Goal: Transaction & Acquisition: Purchase product/service

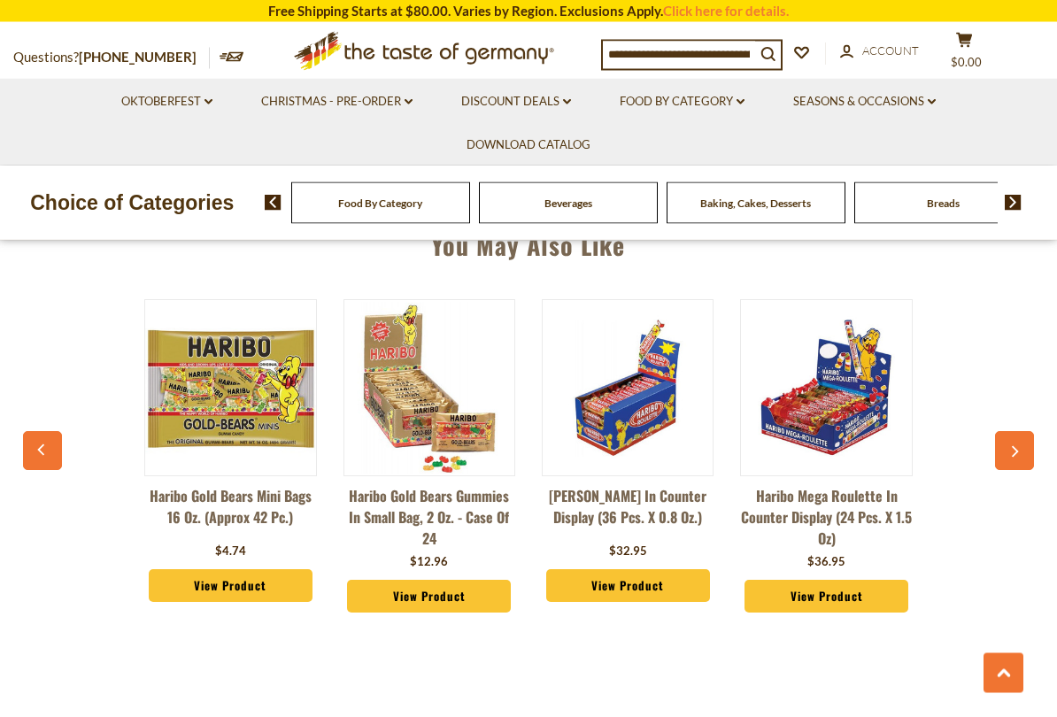
scroll to position [1292, 0]
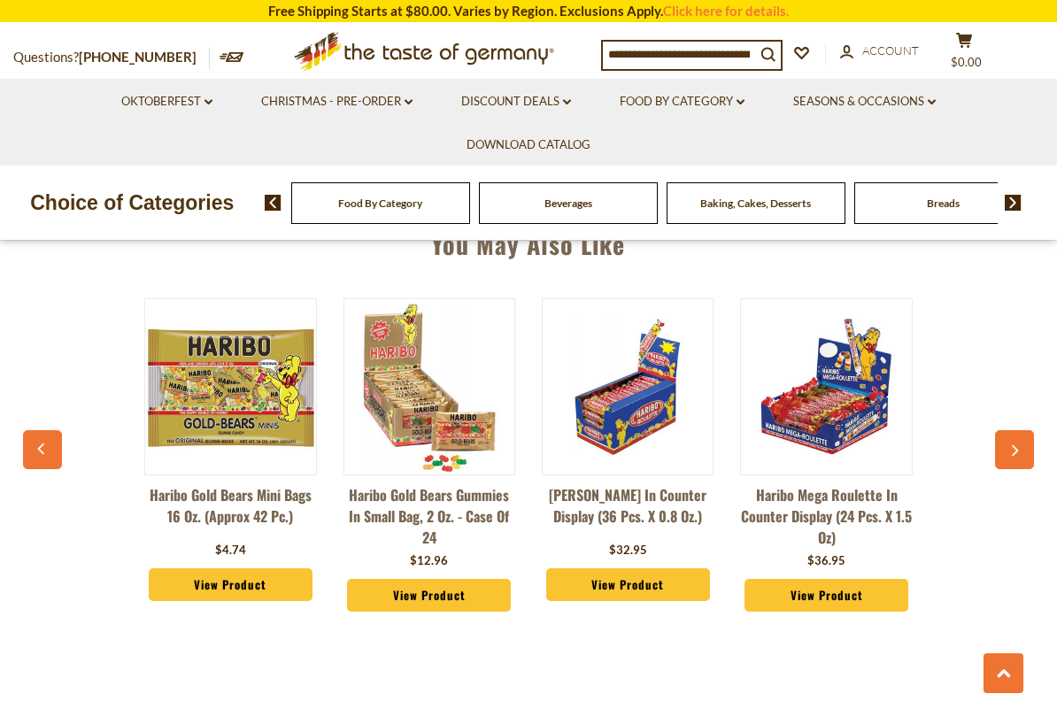
click at [411, 595] on link "View Product" at bounding box center [429, 596] width 164 height 34
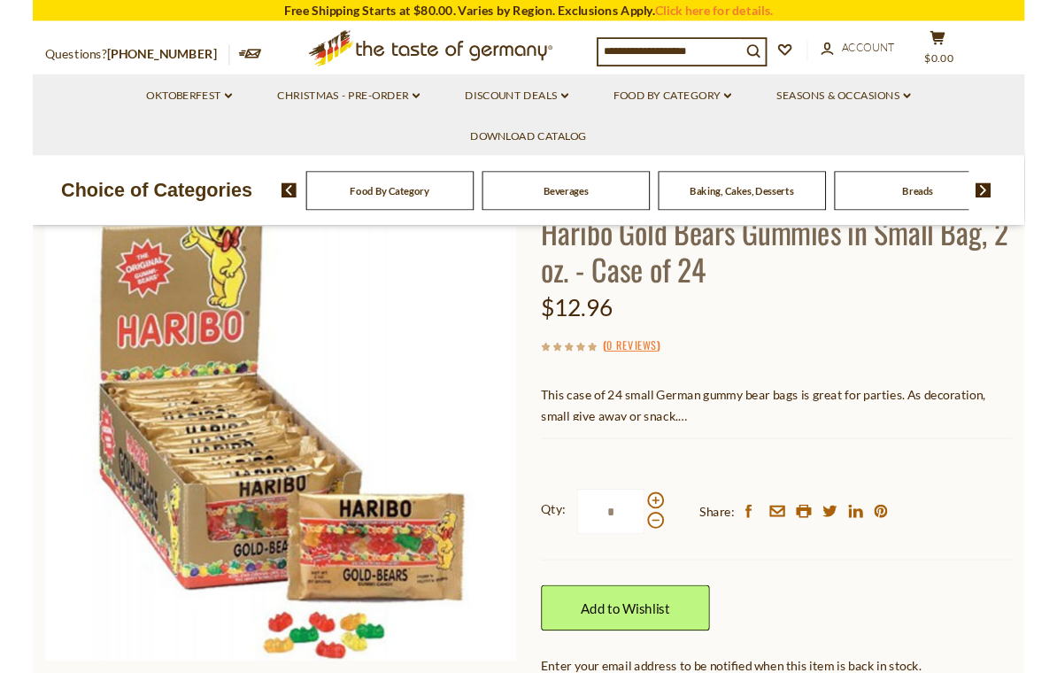
scroll to position [140, 0]
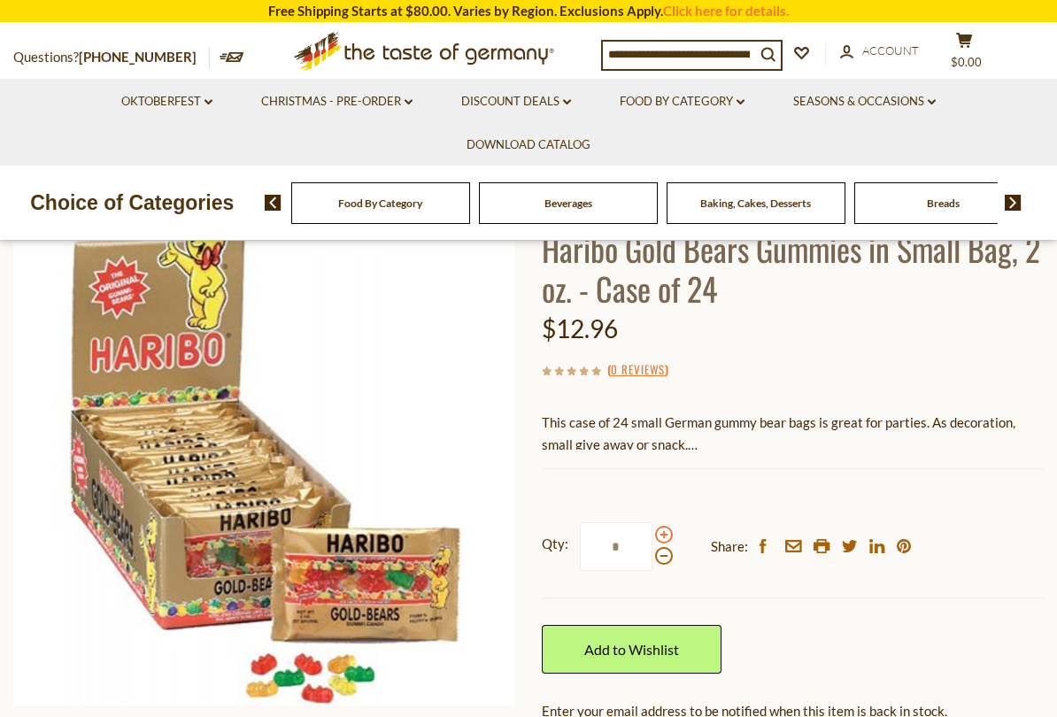
click at [667, 532] on span at bounding box center [664, 535] width 18 height 18
click at [652, 532] on input "*" at bounding box center [616, 546] width 73 height 49
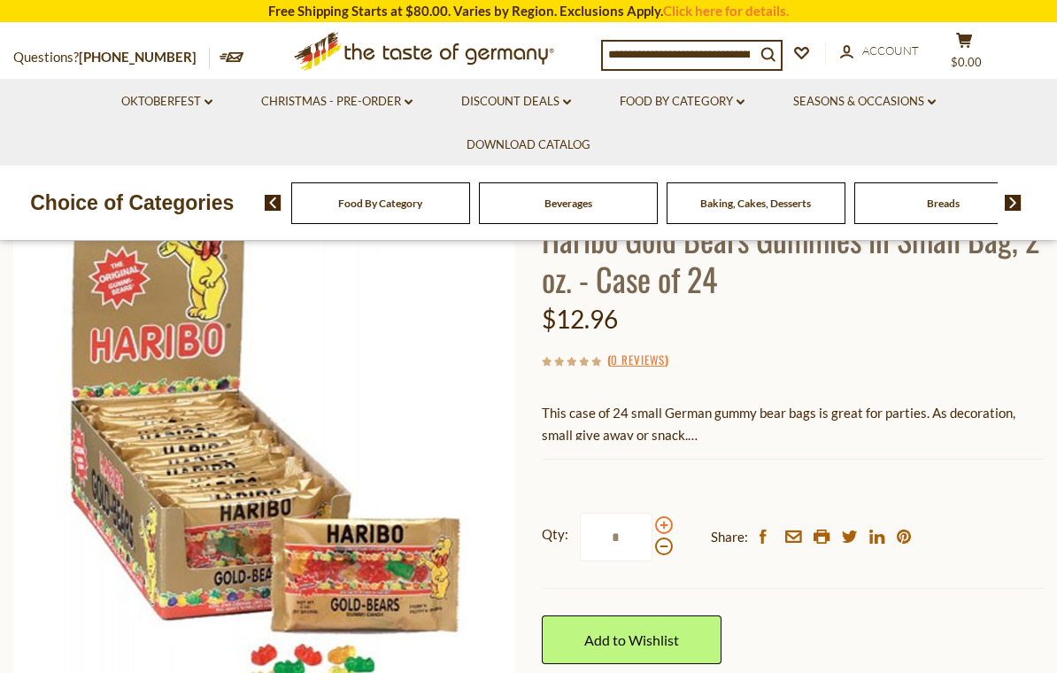
click at [665, 531] on span at bounding box center [664, 525] width 18 height 18
click at [652, 531] on input "*" at bounding box center [616, 537] width 73 height 49
click at [664, 524] on span at bounding box center [664, 525] width 18 height 18
click at [652, 524] on input "*" at bounding box center [616, 537] width 73 height 49
click at [663, 523] on span at bounding box center [664, 525] width 18 height 18
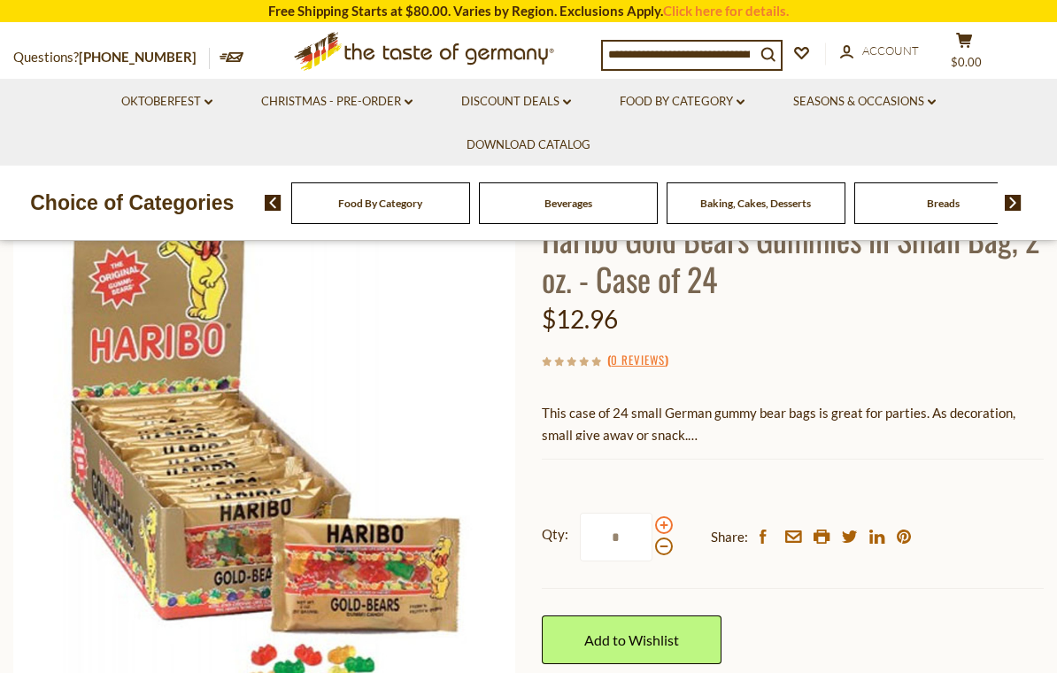
click at [652, 523] on input "*" at bounding box center [616, 537] width 73 height 49
click at [662, 527] on span at bounding box center [664, 525] width 18 height 18
click at [652, 527] on input "*" at bounding box center [616, 537] width 73 height 49
click at [667, 548] on span at bounding box center [664, 546] width 18 height 18
click at [652, 548] on input "**" at bounding box center [616, 537] width 73 height 49
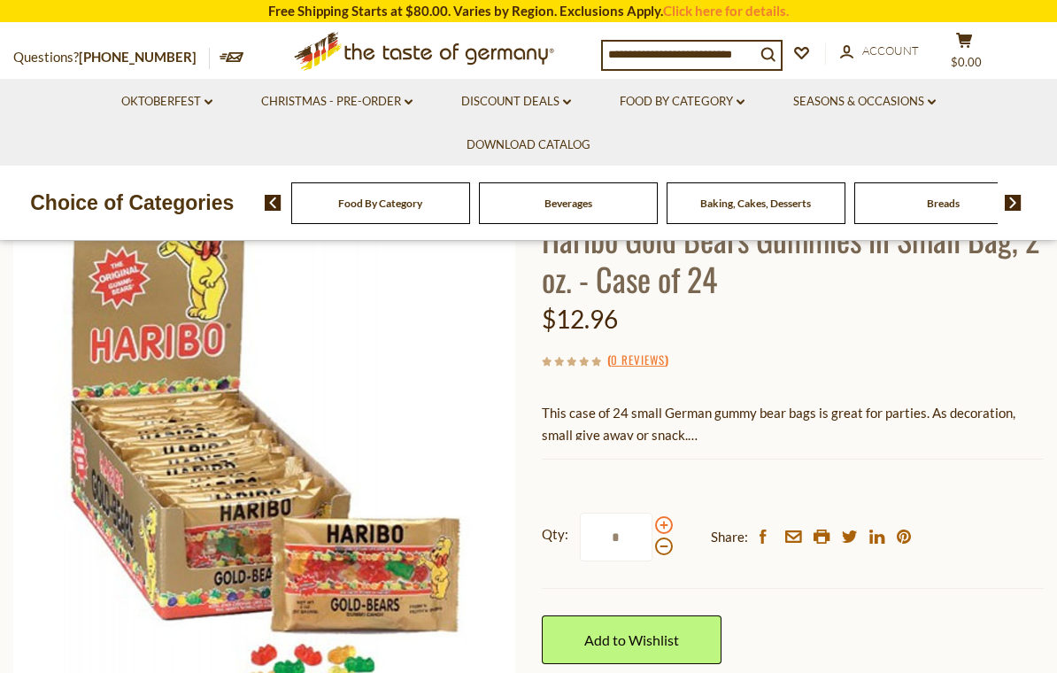
click at [666, 524] on span at bounding box center [664, 525] width 18 height 18
click at [652, 524] on input "*" at bounding box center [616, 537] width 73 height 49
click at [660, 518] on span at bounding box center [664, 525] width 18 height 18
click at [652, 518] on input "**" at bounding box center [616, 537] width 73 height 49
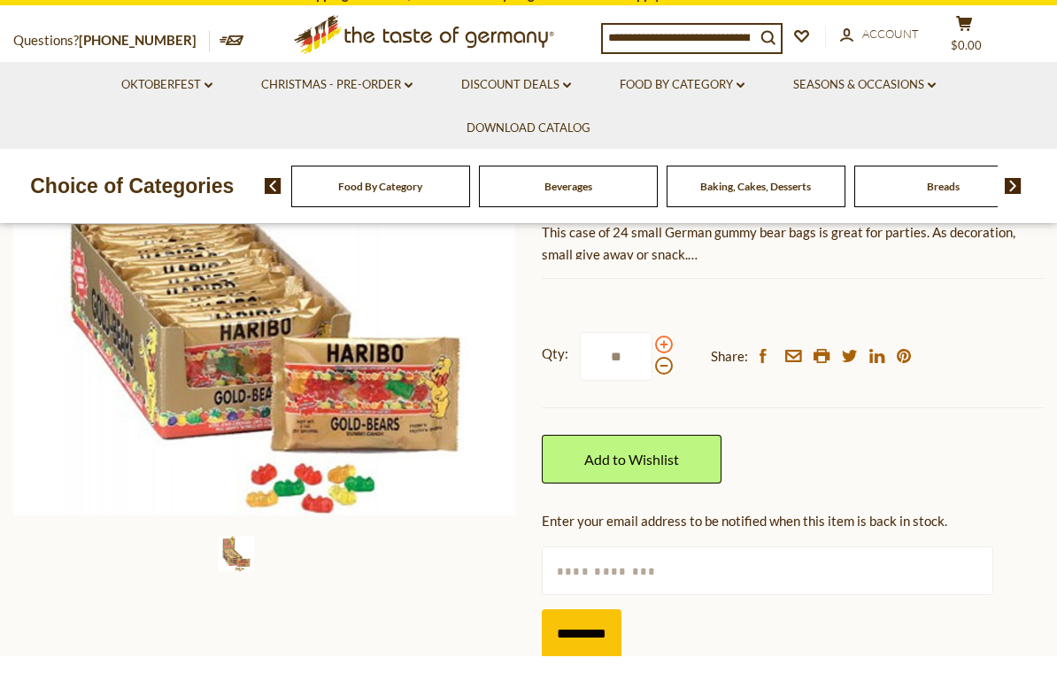
scroll to position [312, 0]
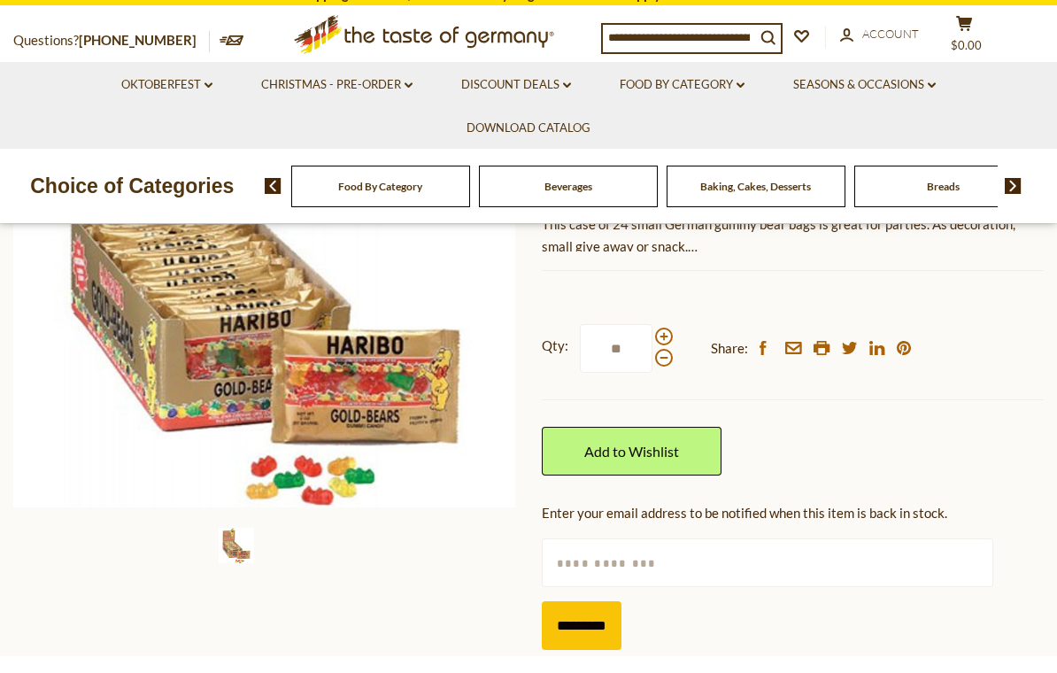
type input "**"
click at [880, 567] on input "text" at bounding box center [767, 579] width 451 height 49
type input "**********"
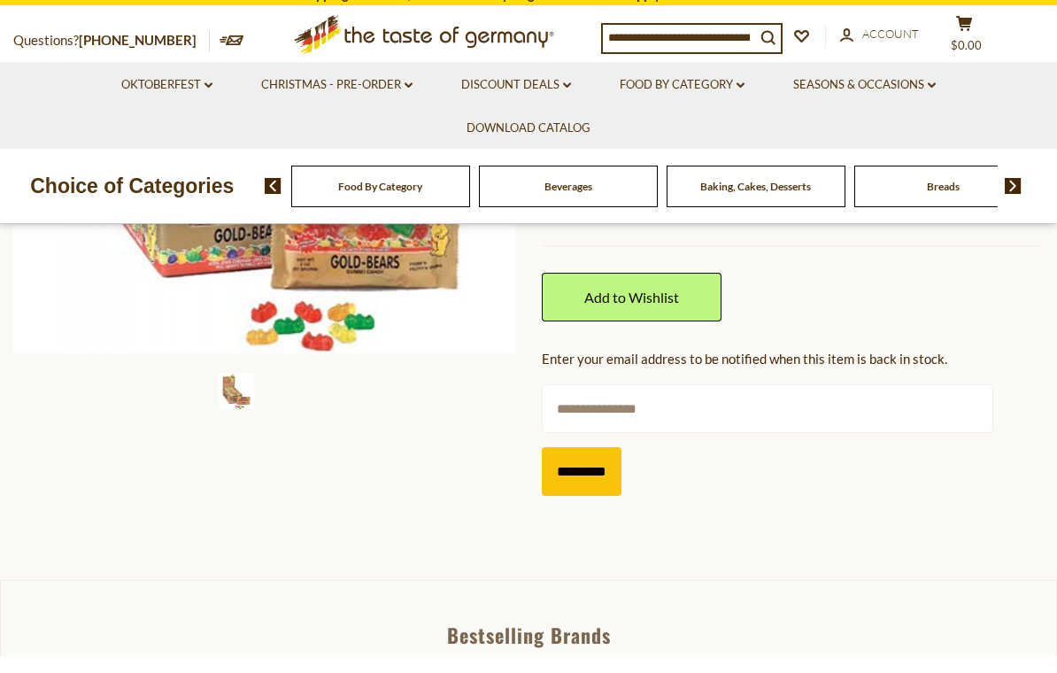
scroll to position [466, 0]
click at [577, 471] on input "*********" at bounding box center [582, 488] width 80 height 49
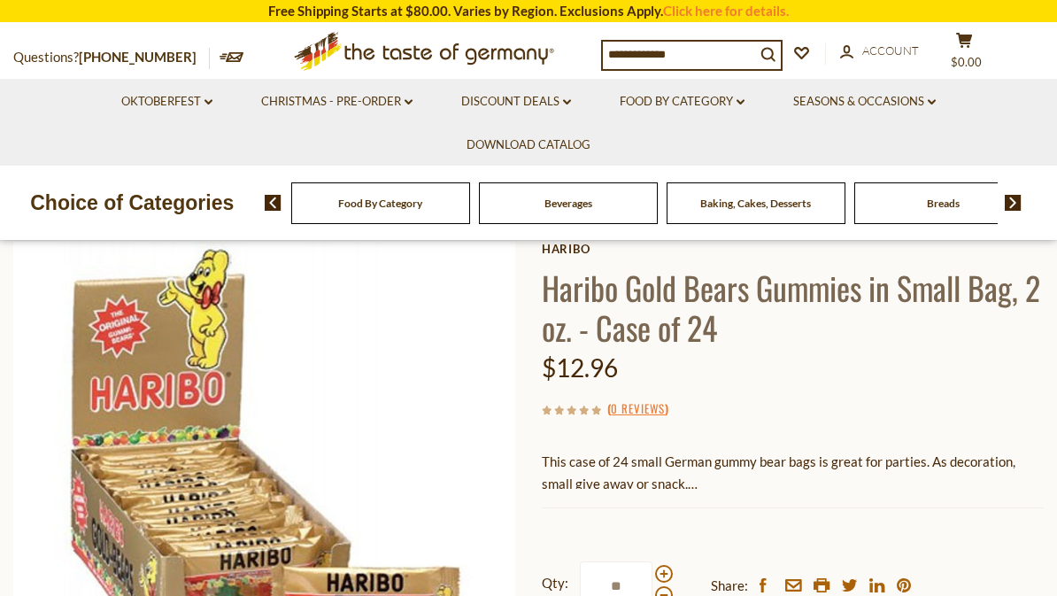
scroll to position [89, 0]
